Goal: Task Accomplishment & Management: Use online tool/utility

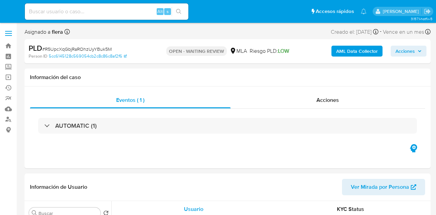
select select "10"
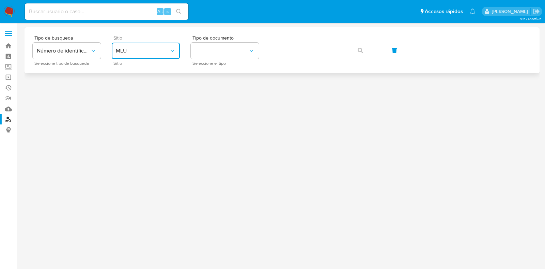
click at [154, 55] on button "MLU" at bounding box center [146, 51] width 68 height 16
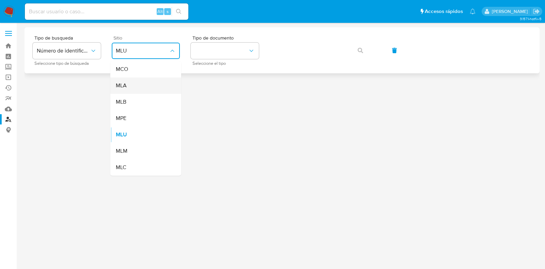
click at [151, 87] on div "MLA" at bounding box center [144, 85] width 56 height 16
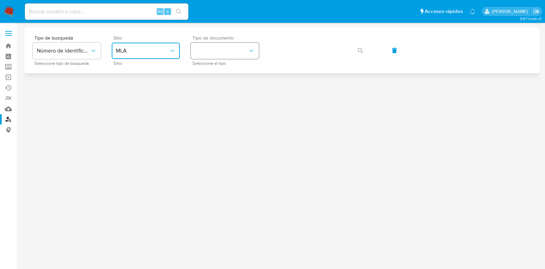
click at [244, 48] on button "identificationType" at bounding box center [225, 51] width 68 height 16
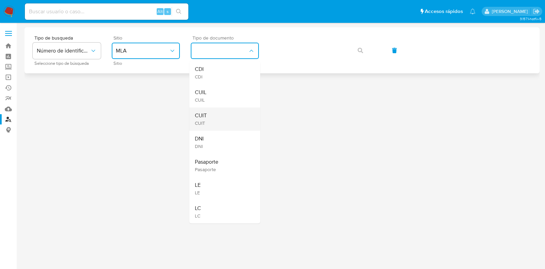
click at [244, 114] on div "CUIT CUIT" at bounding box center [223, 118] width 56 height 23
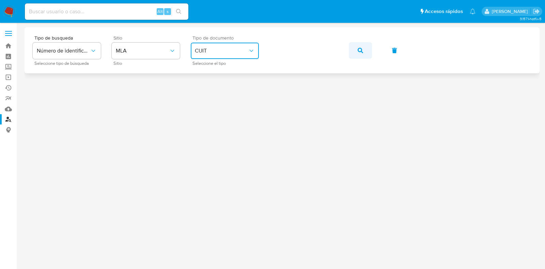
click at [361, 51] on icon "button" at bounding box center [360, 50] width 5 height 5
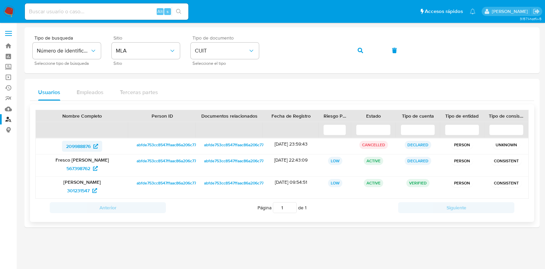
click at [75, 146] on span "209988876" at bounding box center [78, 146] width 25 height 11
click at [82, 168] on span "567398762" at bounding box center [78, 168] width 24 height 11
click at [82, 193] on span "301231547" at bounding box center [78, 190] width 22 height 11
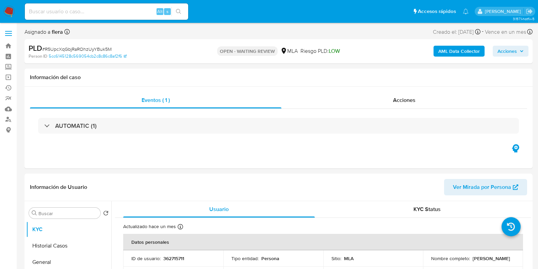
select select "10"
click at [80, 6] on div "Alt s" at bounding box center [106, 11] width 163 height 16
click at [77, 12] on input at bounding box center [106, 11] width 163 height 9
paste input "kllxSSFZsfwdGR1Cyz0SwYJT"
type input "kllxSSFZsfwdGR1Cyz0SwYJT"
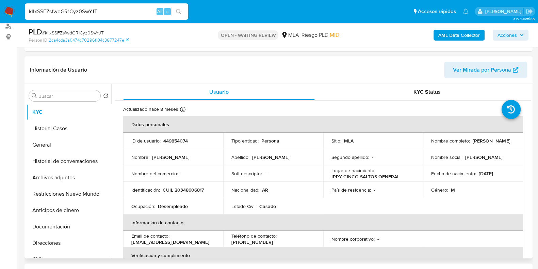
scroll to position [128, 0]
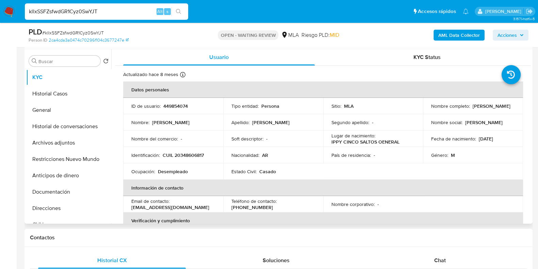
select select "10"
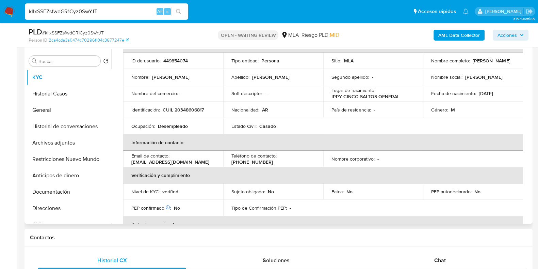
scroll to position [85, 0]
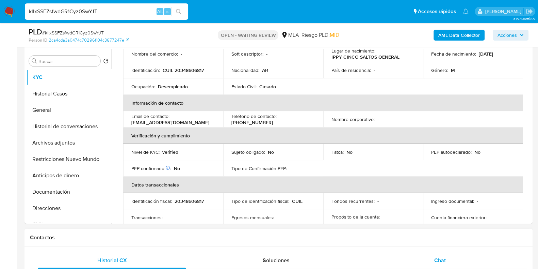
click at [446, 264] on div "Chat" at bounding box center [440, 260] width 148 height 16
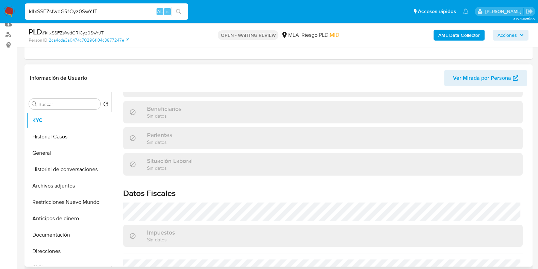
scroll to position [340, 0]
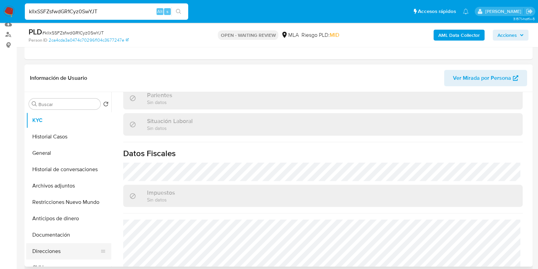
click at [63, 252] on button "Direcciones" at bounding box center [66, 251] width 80 height 16
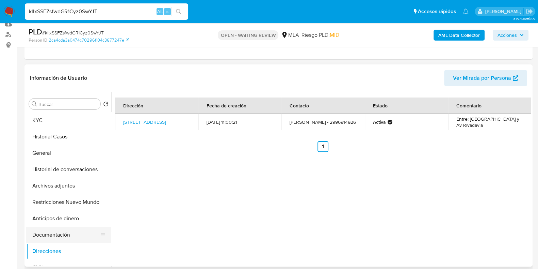
click at [48, 235] on button "Documentación" at bounding box center [66, 235] width 80 height 16
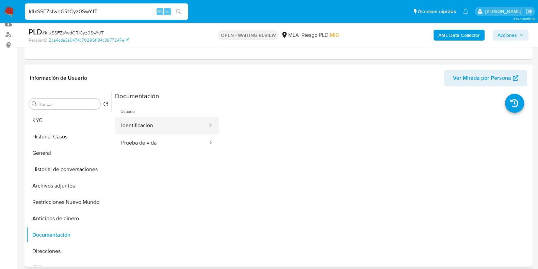
click at [150, 121] on button "Identificación" at bounding box center [161, 125] width 93 height 17
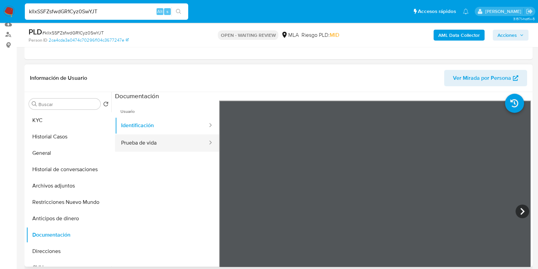
click at [154, 135] on button "Prueba de vida" at bounding box center [161, 142] width 93 height 17
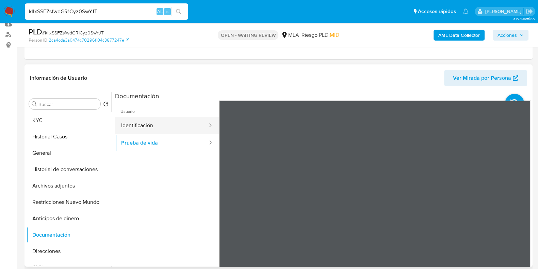
click at [153, 126] on button "Identificación" at bounding box center [161, 125] width 93 height 17
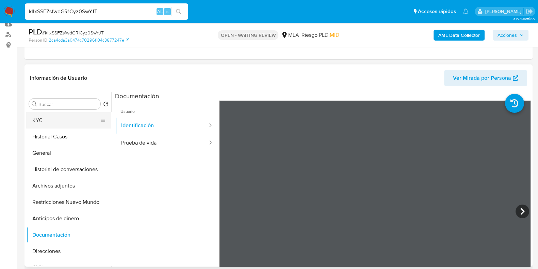
click at [58, 115] on button "KYC" at bounding box center [66, 120] width 80 height 16
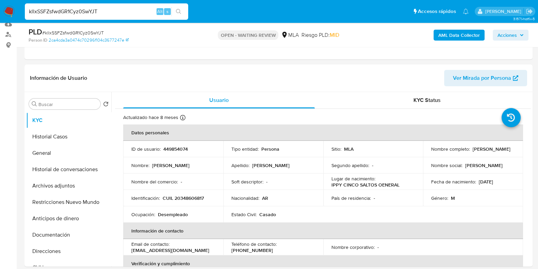
click at [87, 12] on input "kllxSSFZsfwdGR1Cyz0SwYJT" at bounding box center [106, 11] width 163 height 9
paste input "I52Yirh7256GrAeLYNAa6JLd"
type input "I52Yirh7256GrAeLYNAa6JLd"
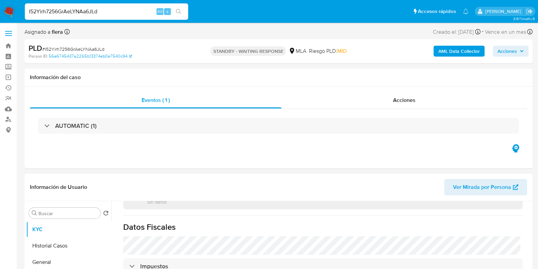
select select "10"
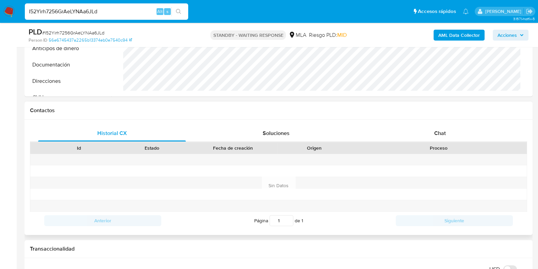
scroll to position [255, 0]
click at [435, 126] on div "Chat" at bounding box center [440, 132] width 148 height 16
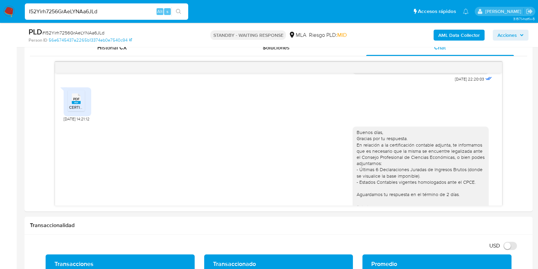
scroll to position [528, 0]
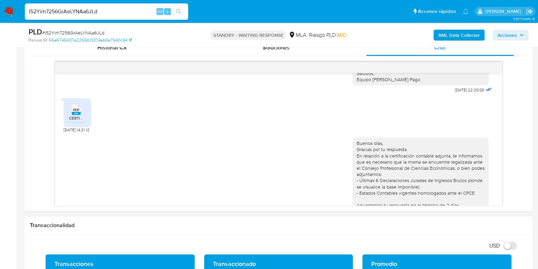
click at [100, 13] on input "I52Yirh7256GrAeLYNAa6JLd" at bounding box center [106, 11] width 163 height 9
paste input "tfoWqZ9B2pIpyw51Qt8Es6aQ"
type input "tfoWqZ9B2pIpyw51Qt8Es6aQ"
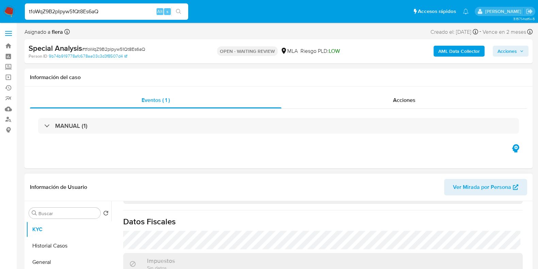
scroll to position [378, 0]
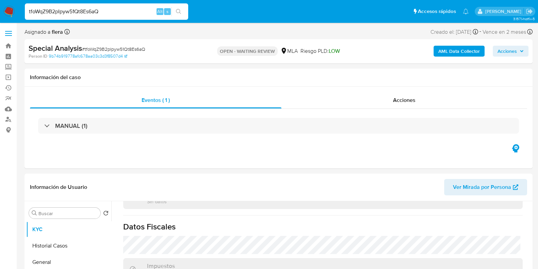
select select "10"
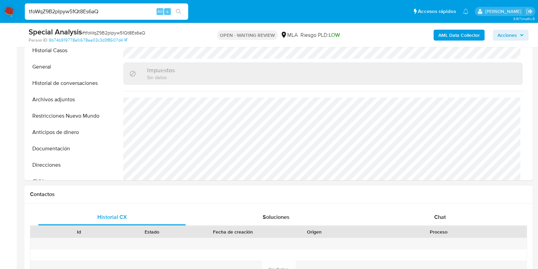
scroll to position [213, 0]
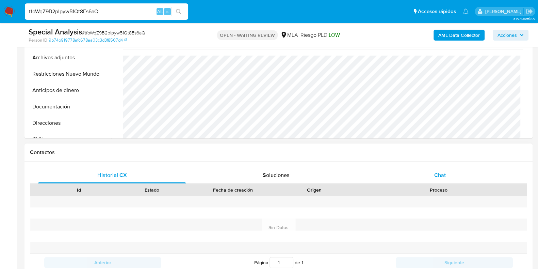
click at [446, 176] on span "Chat" at bounding box center [441, 175] width 12 height 8
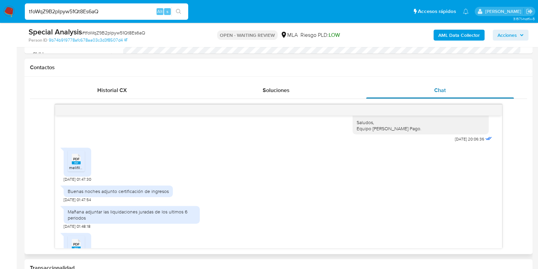
scroll to position [579, 0]
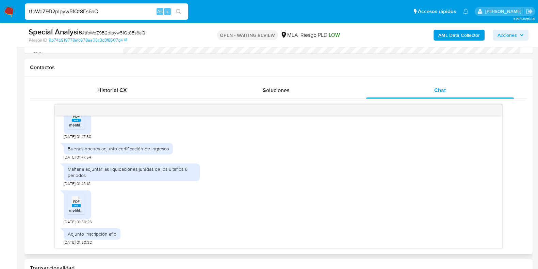
click at [78, 124] on span "melifile5996437378559545287.pdf" at bounding box center [101, 125] width 64 height 6
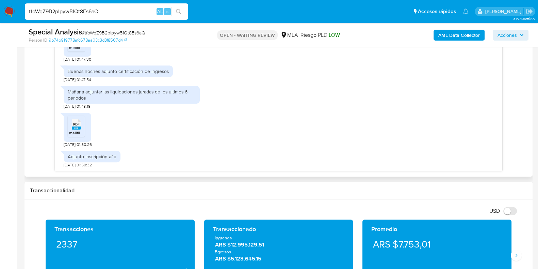
scroll to position [383, 0]
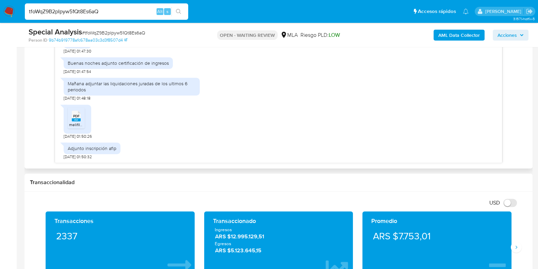
click at [77, 114] on span "PDF" at bounding box center [76, 116] width 6 height 4
click at [125, 12] on input "tfoWqZ9B2pIpyw51Qt8Es6aQ" at bounding box center [106, 11] width 163 height 9
click at [92, 11] on input "tfoWqZ9B2pIpyw51Qt8Es6aQ" at bounding box center [106, 11] width 163 height 9
click at [153, 101] on div "PDF PDF melifile2238615917953922342.pdf 28/08/2025 01:50:26" at bounding box center [279, 120] width 430 height 38
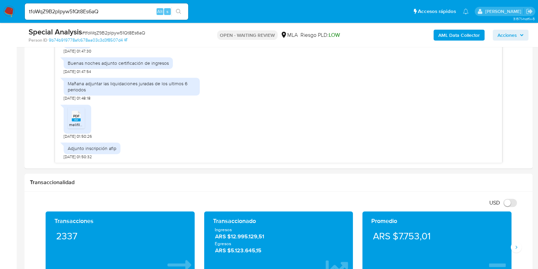
click at [82, 9] on input "tfoWqZ9B2pIpyw51Qt8Es6aQ" at bounding box center [106, 11] width 163 height 9
paste input "bXsaOxEa7NNPZpFCKYfe9EWn"
type input "bXsaOxEa7NNPZpFCKYfe9EWn"
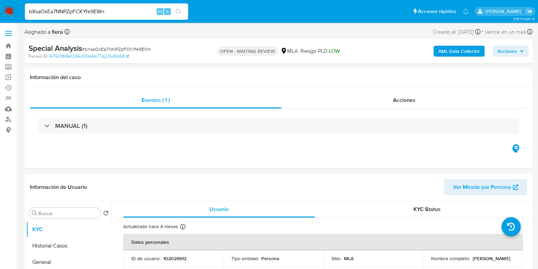
select select "10"
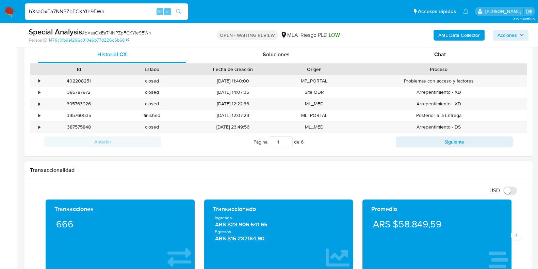
scroll to position [340, 0]
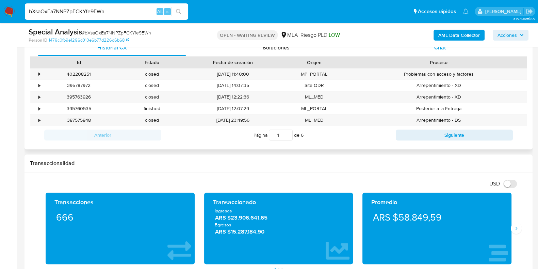
click at [444, 50] on div "Chat" at bounding box center [440, 48] width 148 height 16
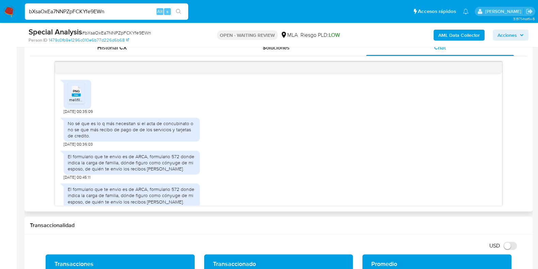
scroll to position [399, 0]
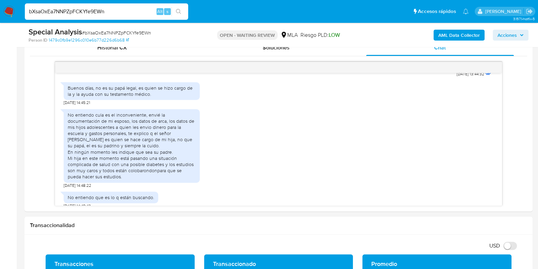
click at [93, 11] on input "bXsaOxEa7NNPZpFCKYfe9EWn" at bounding box center [106, 11] width 163 height 9
paste input "K35KyULu500wPQD7dFY0tlnV"
type input "K35KyULu500wPQD7dFY0tlnV"
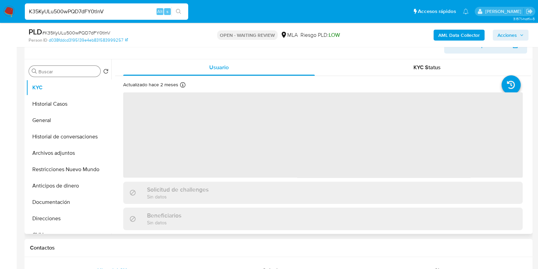
scroll to position [128, 0]
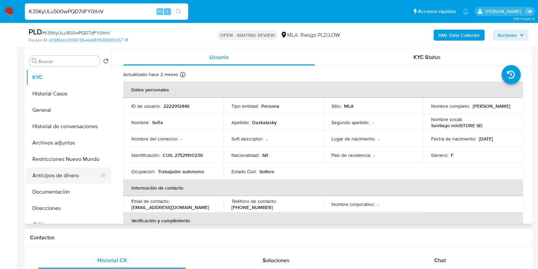
select select "10"
click at [58, 90] on button "Historial Casos" at bounding box center [66, 93] width 80 height 16
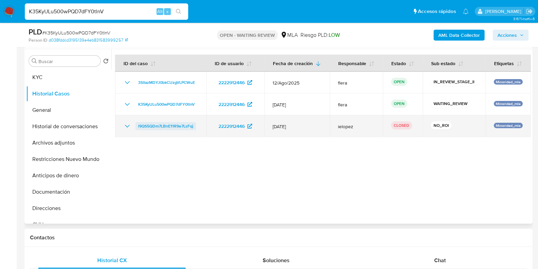
click at [170, 130] on span "l9QS5QDm7LBnE11R9e7LsFqj" at bounding box center [165, 126] width 55 height 8
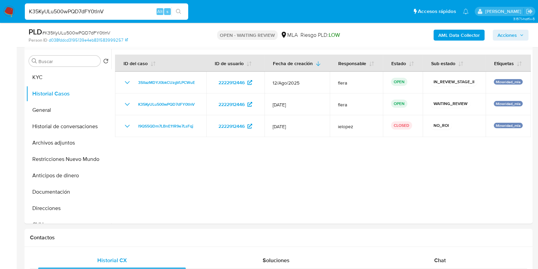
click at [77, 9] on input "K35KyULu500wPQD7dFY0tlnV" at bounding box center [106, 11] width 163 height 9
paste input "kllxSSFZsfwdGR1Cyz0SwYJT"
type input "kllxSSFZsfwdGR1Cyz0SwYJT"
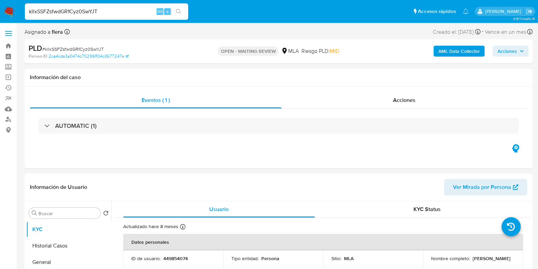
select select "10"
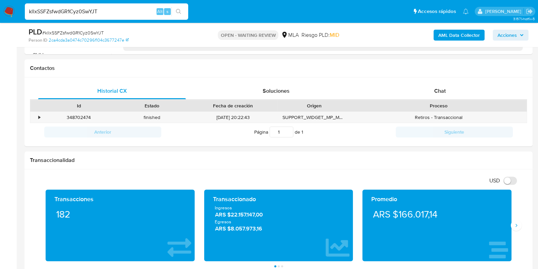
scroll to position [298, 0]
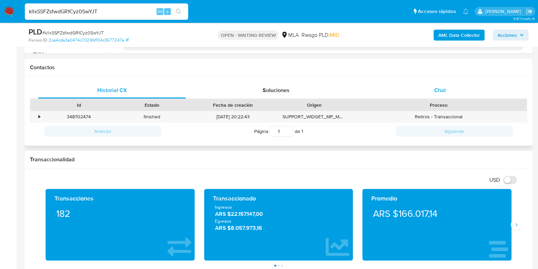
click at [440, 86] on span "Chat" at bounding box center [441, 90] width 12 height 8
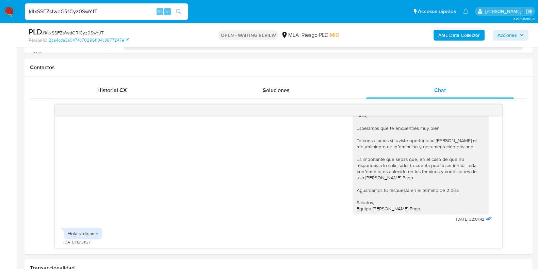
click at [87, 10] on input "kllxSSFZsfwdGR1Cyz0SwYJT" at bounding box center [106, 11] width 163 height 9
paste input "bXsaOxEa7NNPZpFCKYfe9EWn"
type input "bXsaOxEa7NNPZpFCKYfe9EWn"
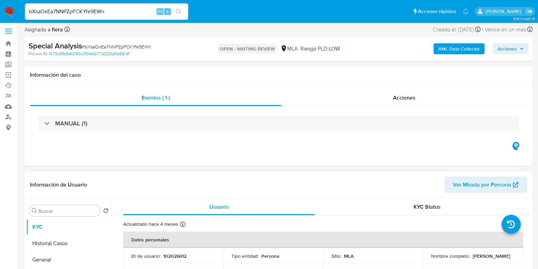
select select "10"
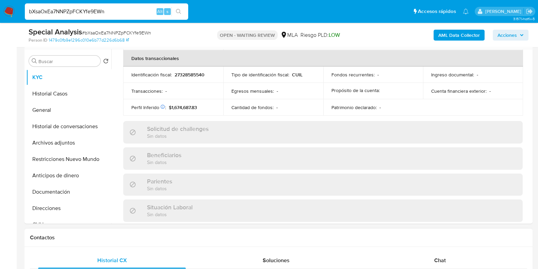
scroll to position [213, 0]
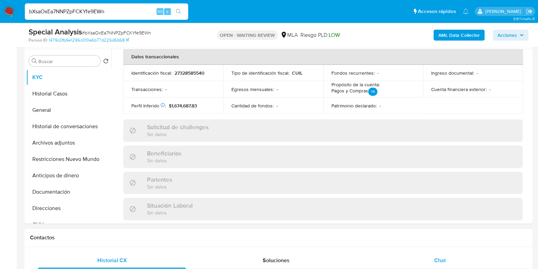
click at [440, 260] on span "Chat" at bounding box center [441, 260] width 12 height 8
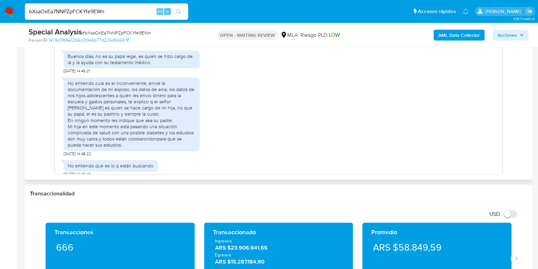
scroll to position [383, 0]
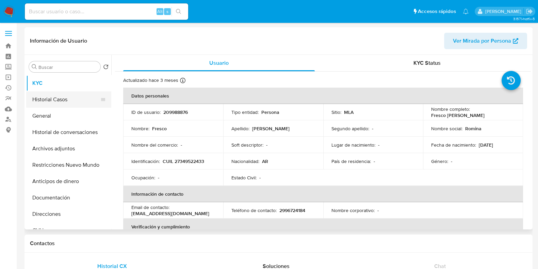
select select "10"
click at [64, 102] on button "Historial Casos" at bounding box center [66, 99] width 80 height 16
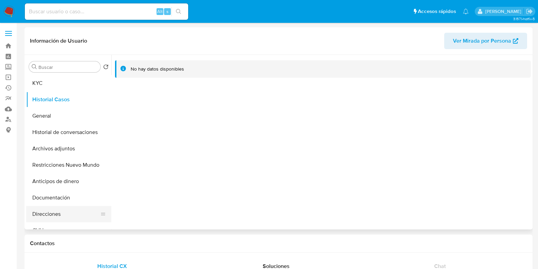
click at [53, 216] on button "Direcciones" at bounding box center [66, 214] width 80 height 16
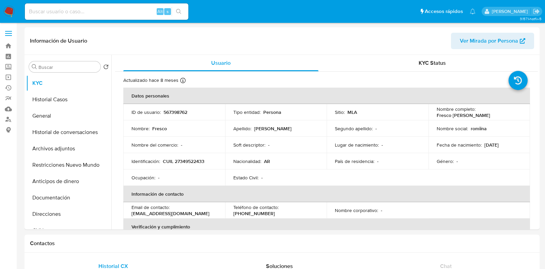
select select "10"
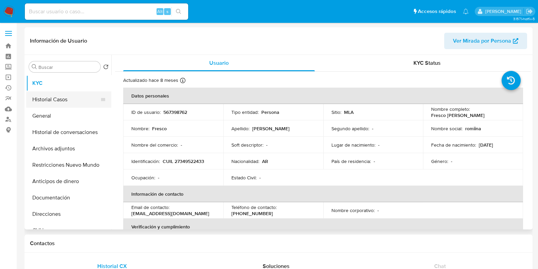
click at [67, 102] on button "Historial Casos" at bounding box center [66, 99] width 80 height 16
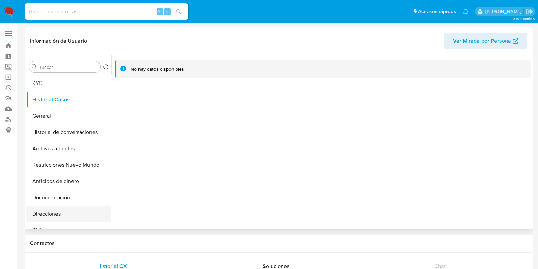
click at [57, 211] on button "Direcciones" at bounding box center [66, 214] width 80 height 16
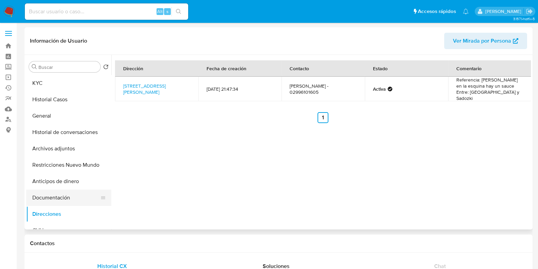
click at [49, 205] on button "Documentación" at bounding box center [66, 197] width 80 height 16
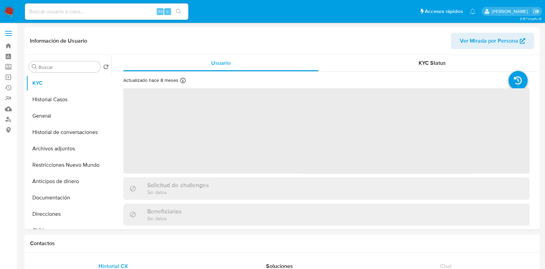
select select "10"
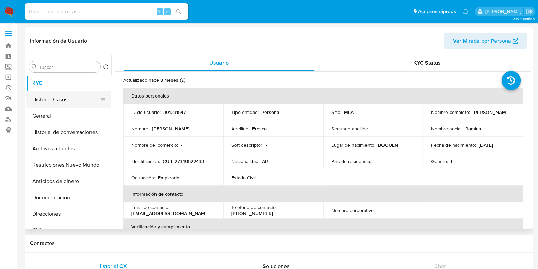
click at [57, 99] on button "Historial Casos" at bounding box center [66, 99] width 80 height 16
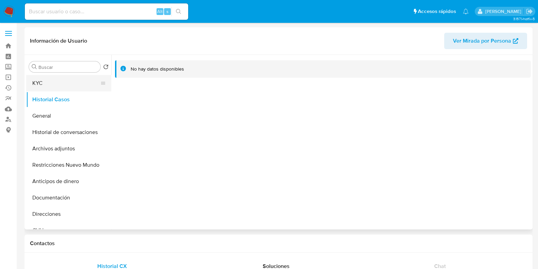
click at [44, 79] on button "KYC" at bounding box center [66, 83] width 80 height 16
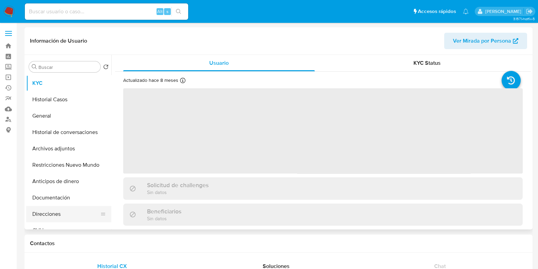
click at [63, 211] on button "Direcciones" at bounding box center [66, 214] width 80 height 16
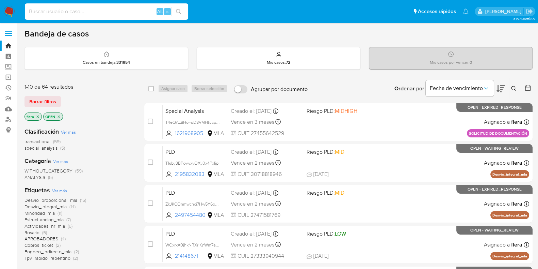
click at [84, 9] on input at bounding box center [106, 11] width 163 height 9
type input "298265865"
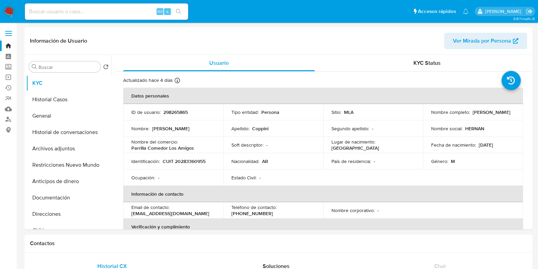
select select "10"
click at [59, 99] on button "Historial Casos" at bounding box center [66, 99] width 80 height 16
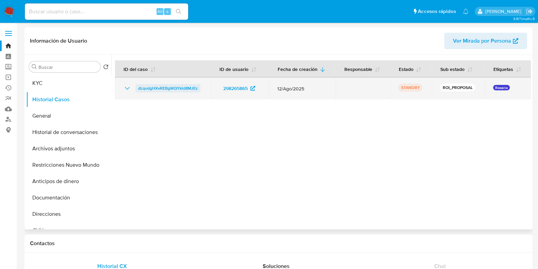
click at [175, 89] on span "dLqodgHXvREBgWQYktd8MJEz" at bounding box center [168, 88] width 60 height 8
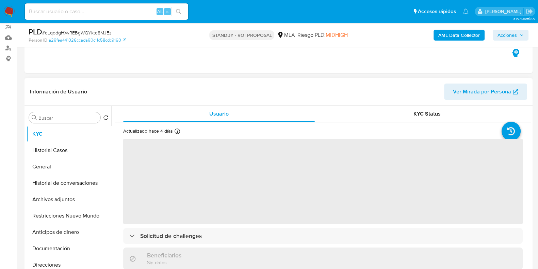
scroll to position [85, 0]
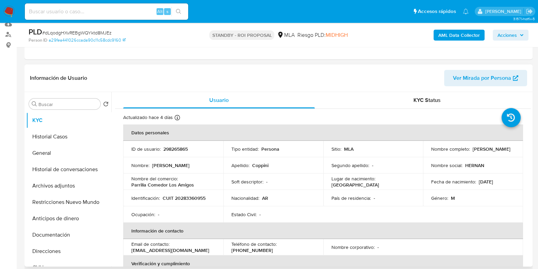
select select "10"
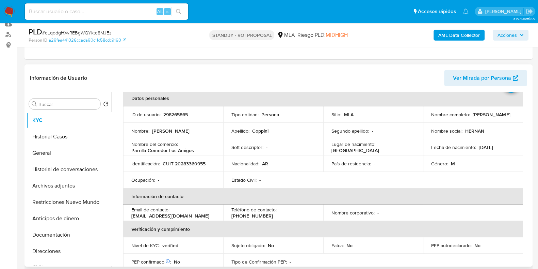
scroll to position [0, 0]
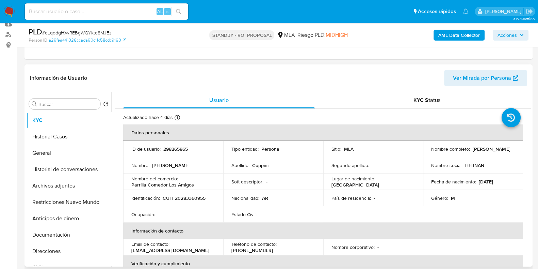
click at [173, 151] on p "298265865" at bounding box center [175, 149] width 25 height 6
copy p "298265865"
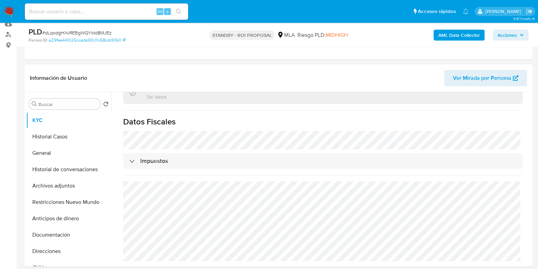
scroll to position [213, 0]
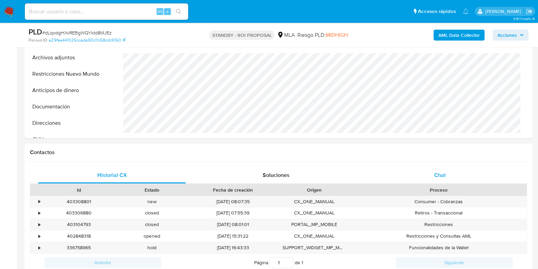
click at [443, 174] on span "Chat" at bounding box center [441, 175] width 12 height 8
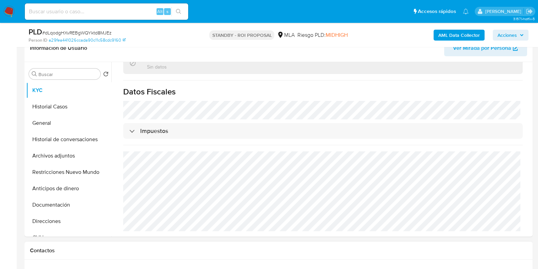
scroll to position [85, 0]
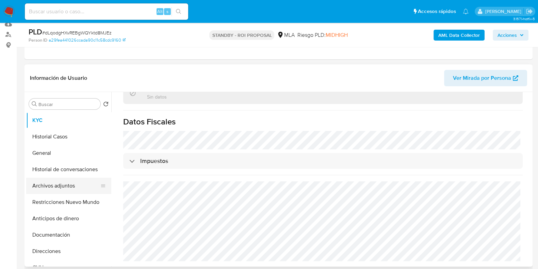
click at [48, 186] on button "Archivos adjuntos" at bounding box center [66, 185] width 80 height 16
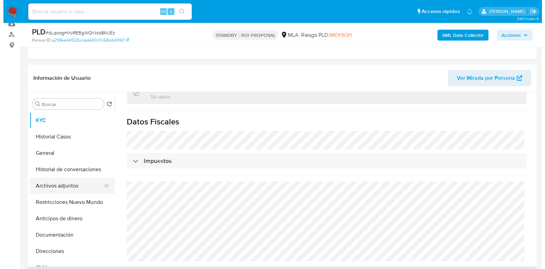
scroll to position [0, 0]
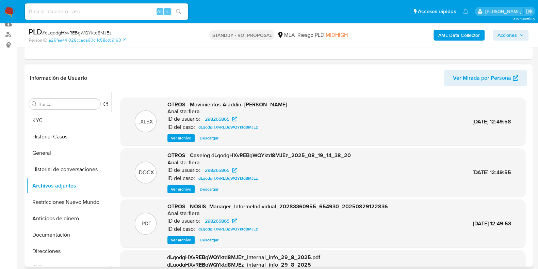
click at [182, 188] on span "Ver archivo" at bounding box center [181, 189] width 20 height 7
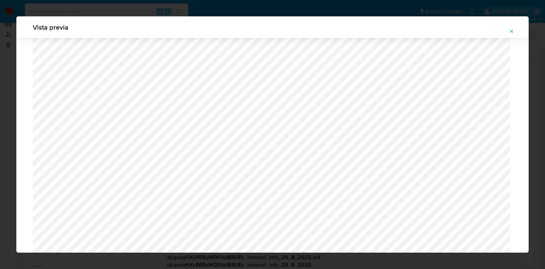
scroll to position [455, 0]
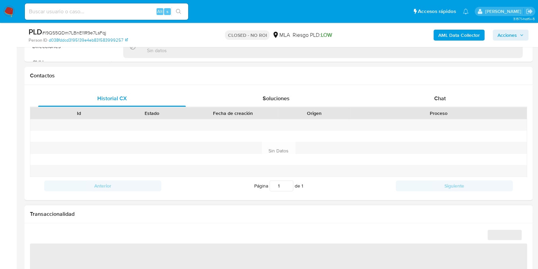
scroll to position [298, 0]
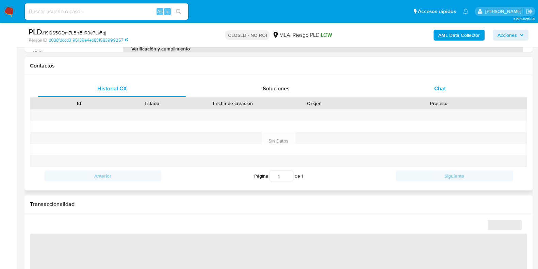
click at [442, 88] on span "Chat" at bounding box center [441, 88] width 12 height 8
select select "10"
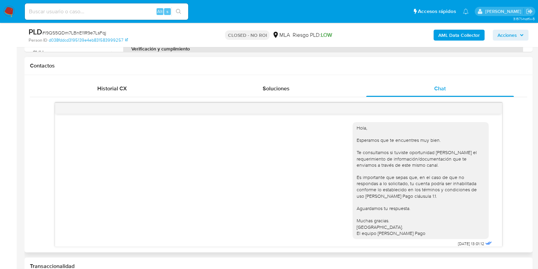
scroll to position [620, 0]
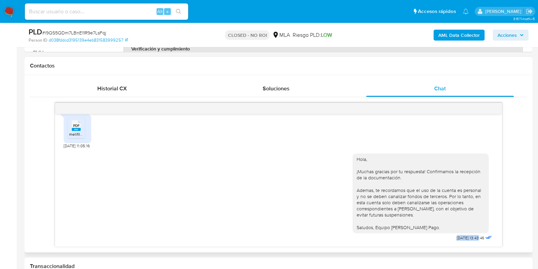
drag, startPoint x: 434, startPoint y: 235, endPoint x: 466, endPoint y: 238, distance: 31.8
click at [466, 238] on div "Hola, ¡Muchas gracias por tu respuesta! Confirmamos la recepción de la document…" at bounding box center [423, 196] width 141 height 94
